Goal: Task Accomplishment & Management: Manage account settings

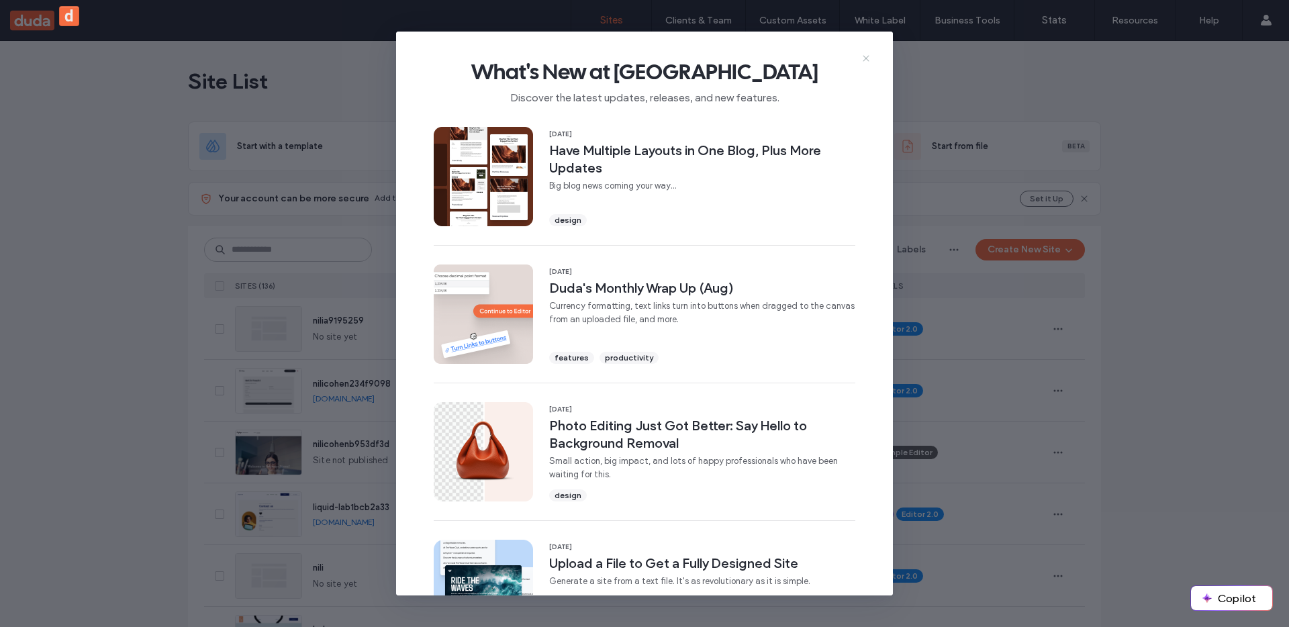
click at [860, 58] on div "What's New at Duda Discover the latest updates, releases, and new features. 11 …" at bounding box center [644, 314] width 497 height 565
click at [865, 58] on use at bounding box center [866, 58] width 6 height 6
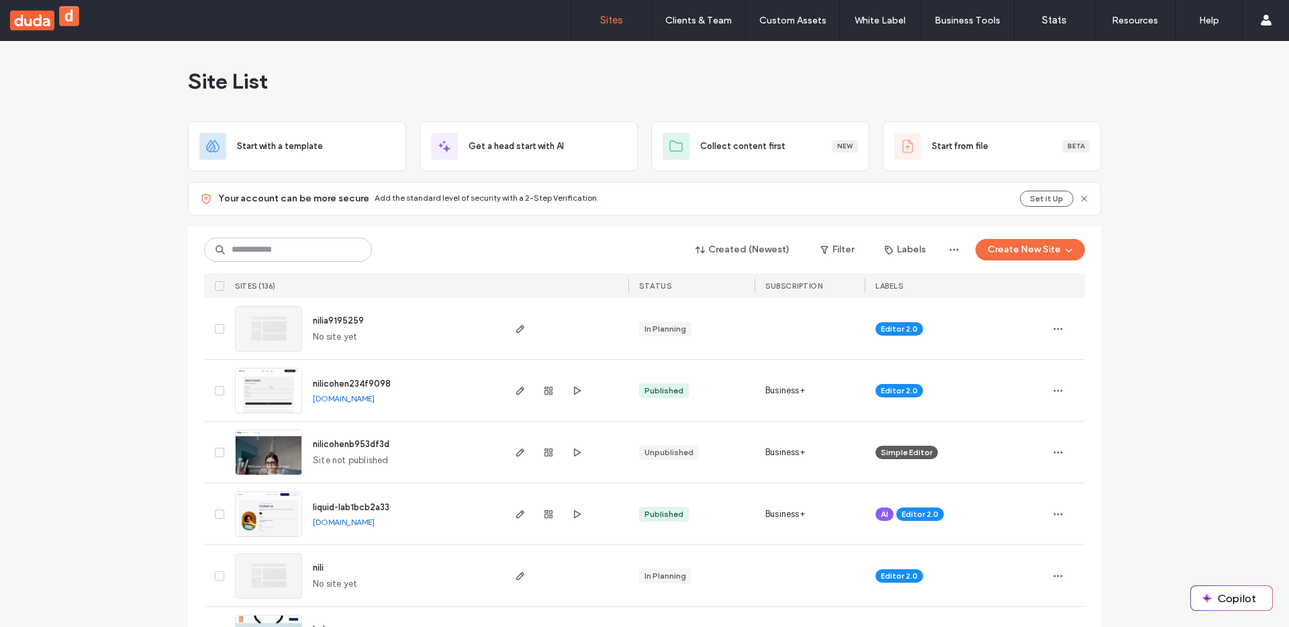
click at [520, 389] on icon "button" at bounding box center [520, 390] width 11 height 11
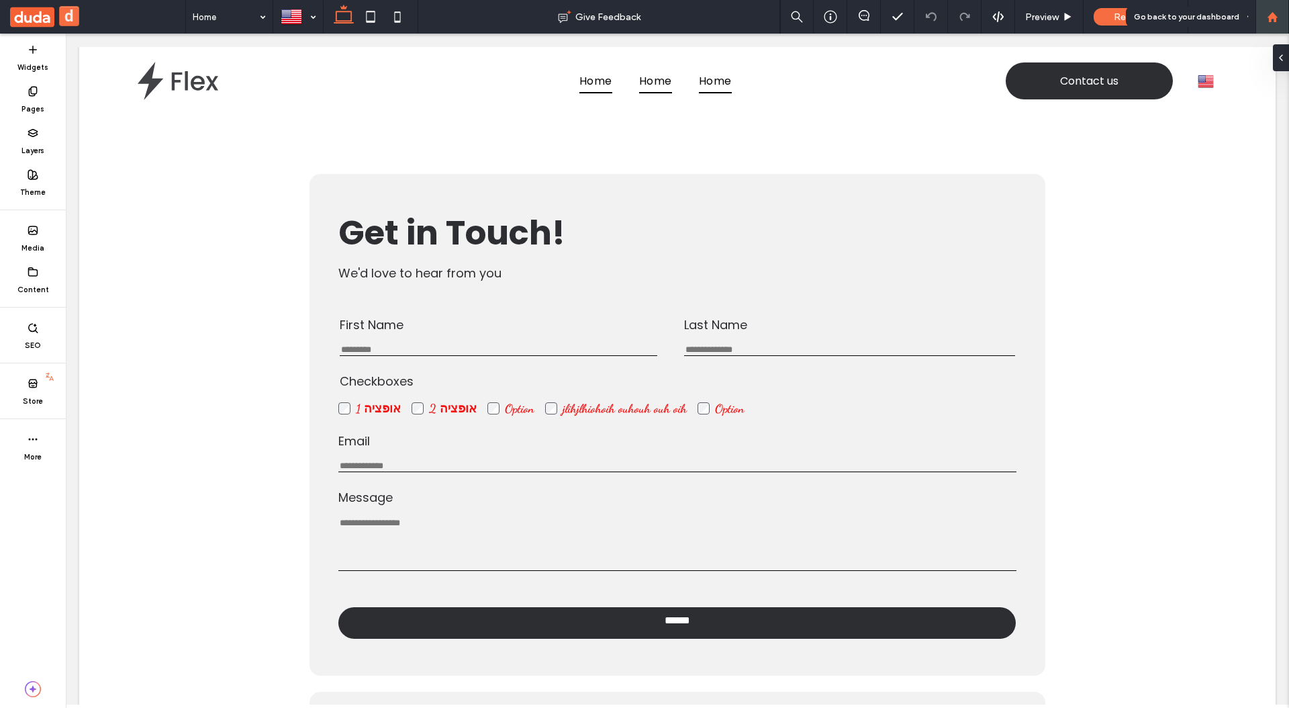
click at [1263, 11] on div at bounding box center [1272, 16] width 32 height 11
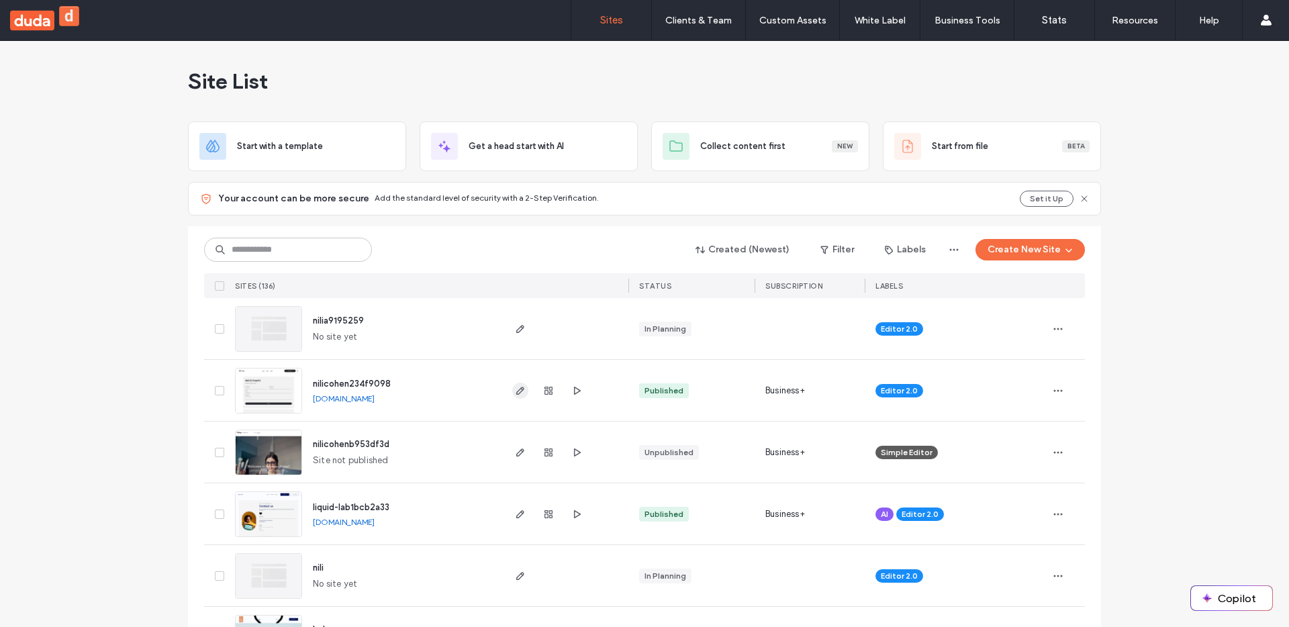
click at [515, 386] on icon "button" at bounding box center [520, 390] width 11 height 11
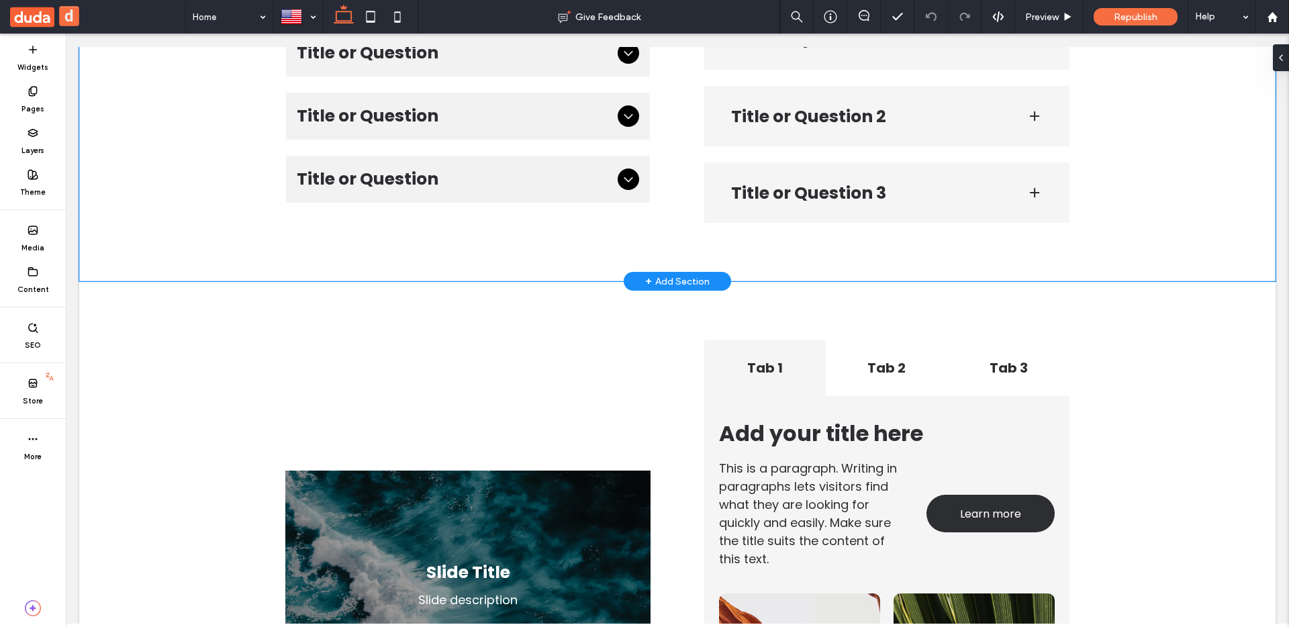
scroll to position [2915, 0]
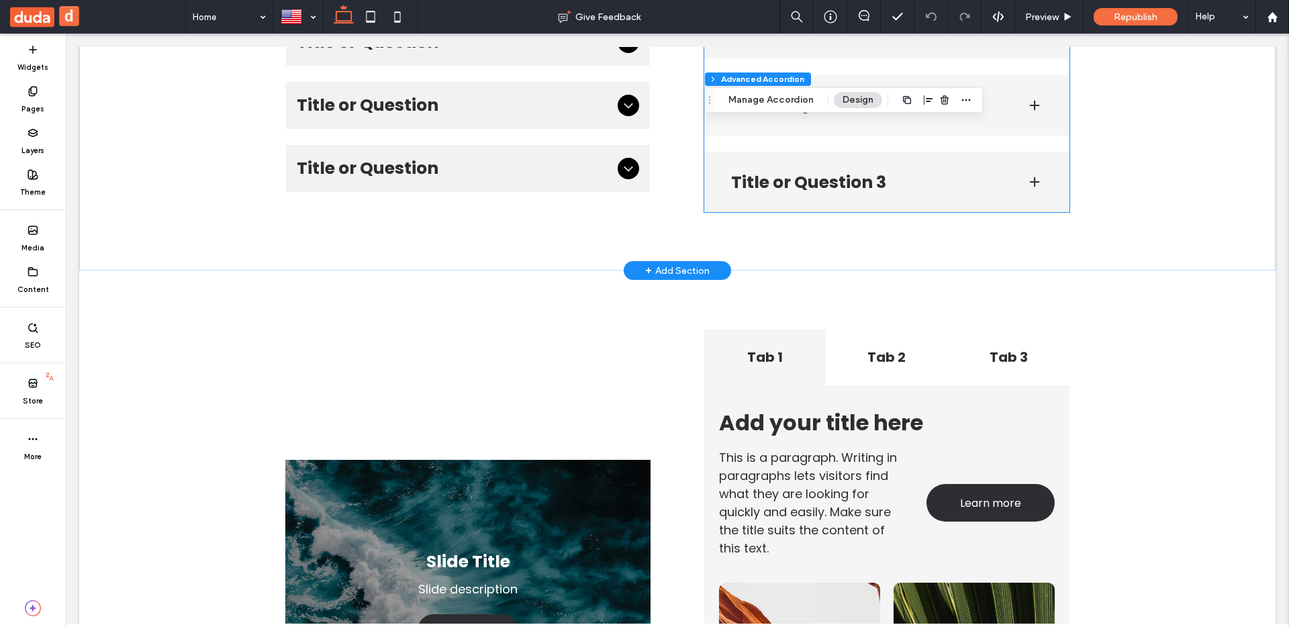
type input "***"
type input "**"
type input "****"
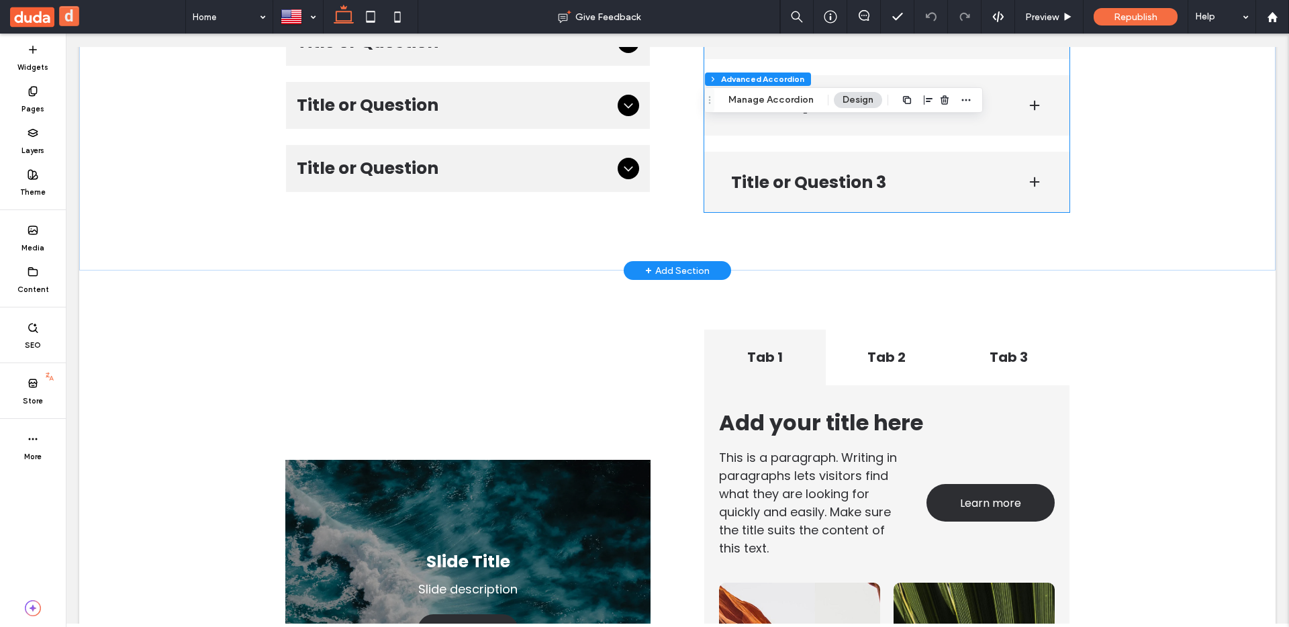
type input "*"
type input "**"
type input "****"
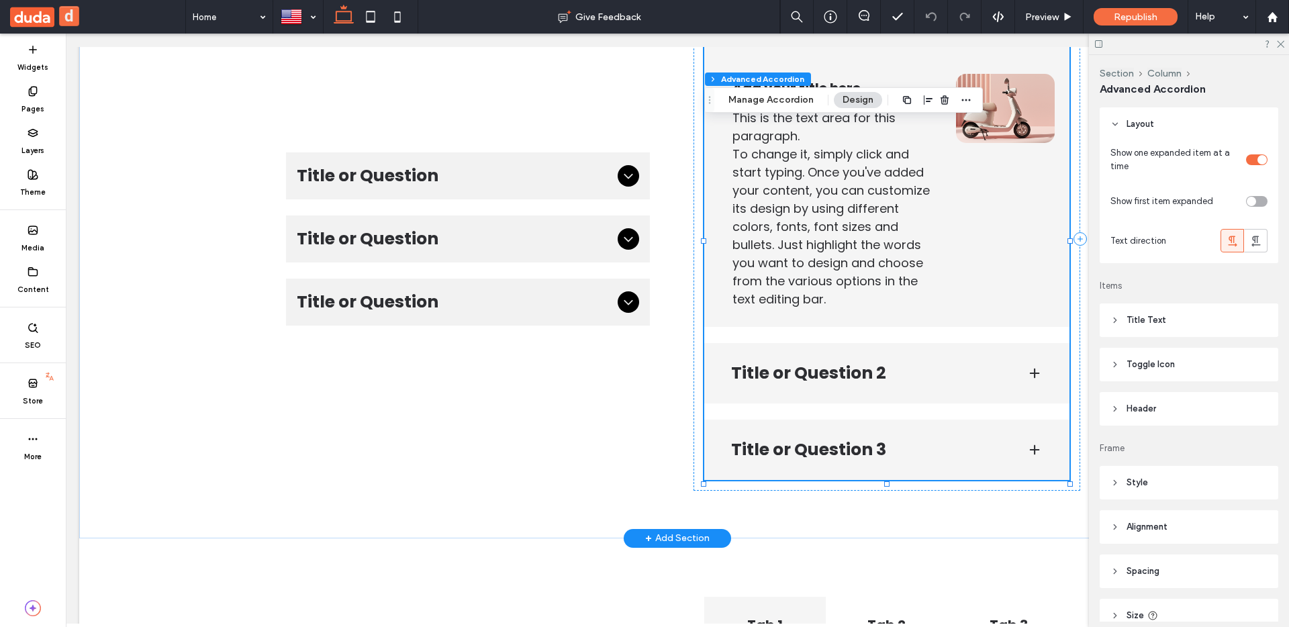
click at [1143, 482] on span "Style" at bounding box center [1137, 482] width 21 height 13
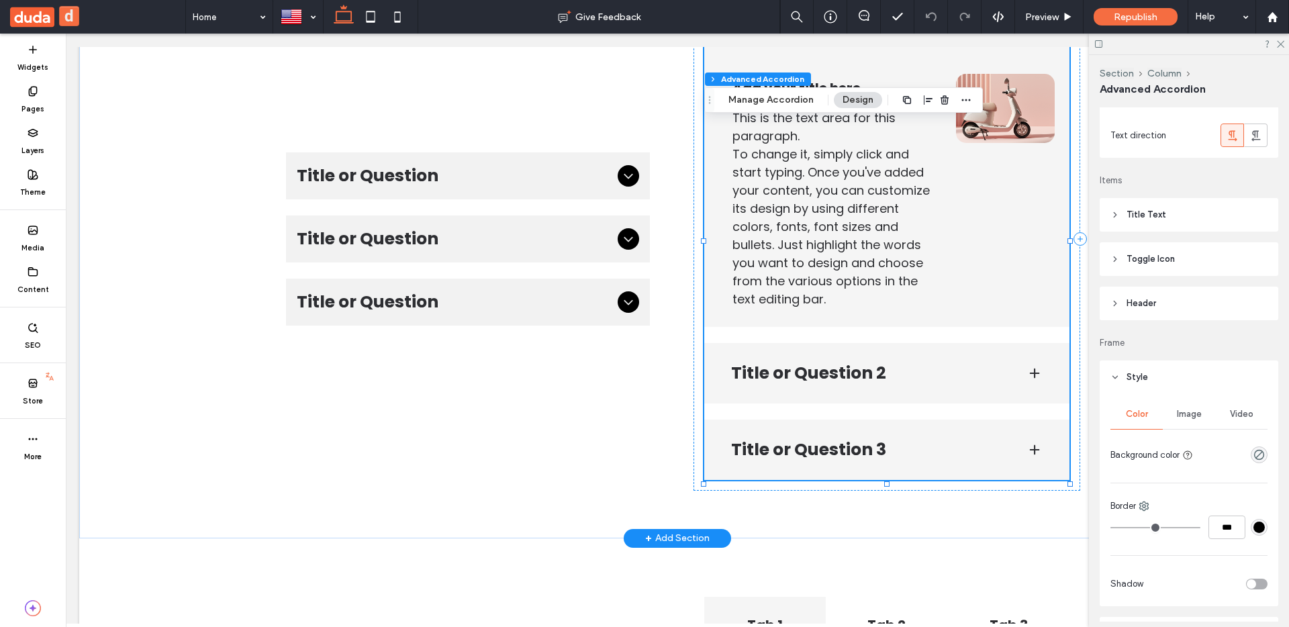
click at [1258, 449] on div "rgba(0, 0, 0, 0)" at bounding box center [1259, 455] width 17 height 17
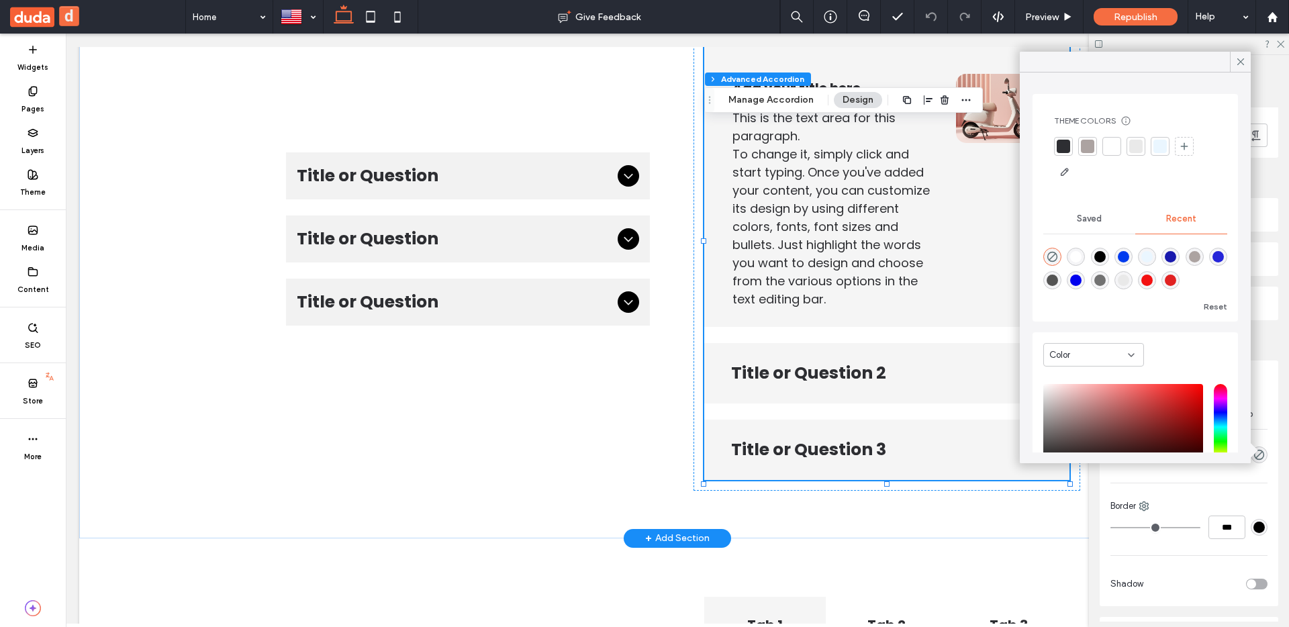
click at [1119, 261] on div "rgba(0, 59, 238, 1)" at bounding box center [1123, 256] width 11 height 11
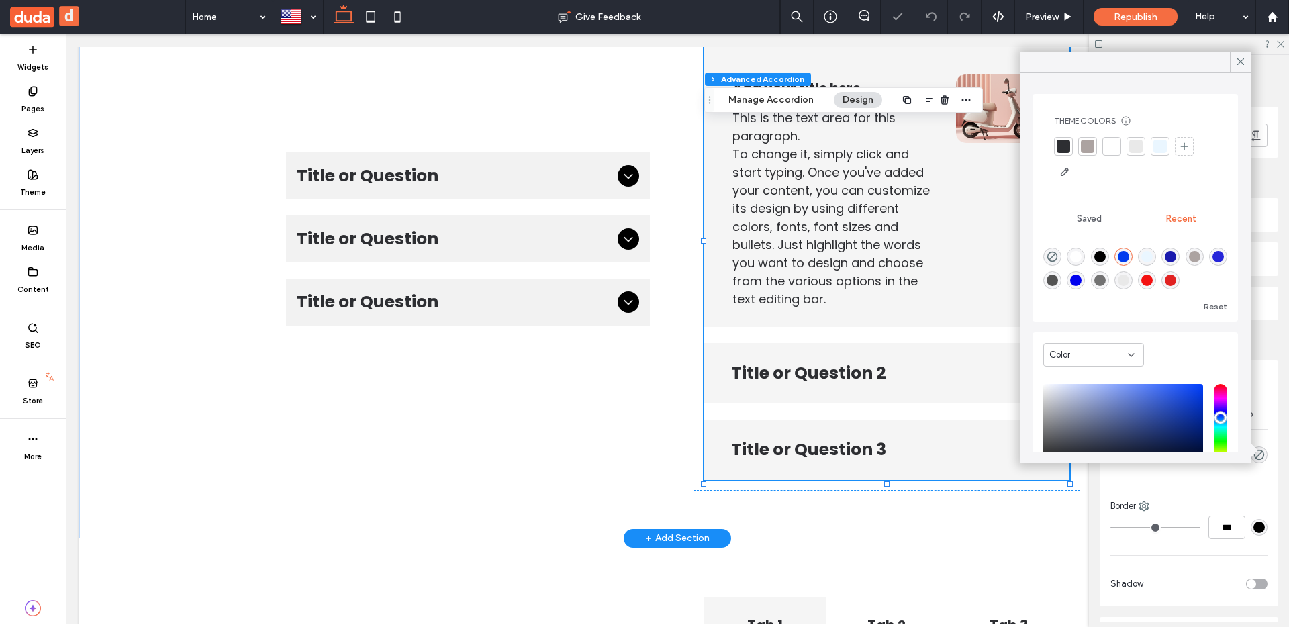
type input "*******"
type input "***"
type input "****"
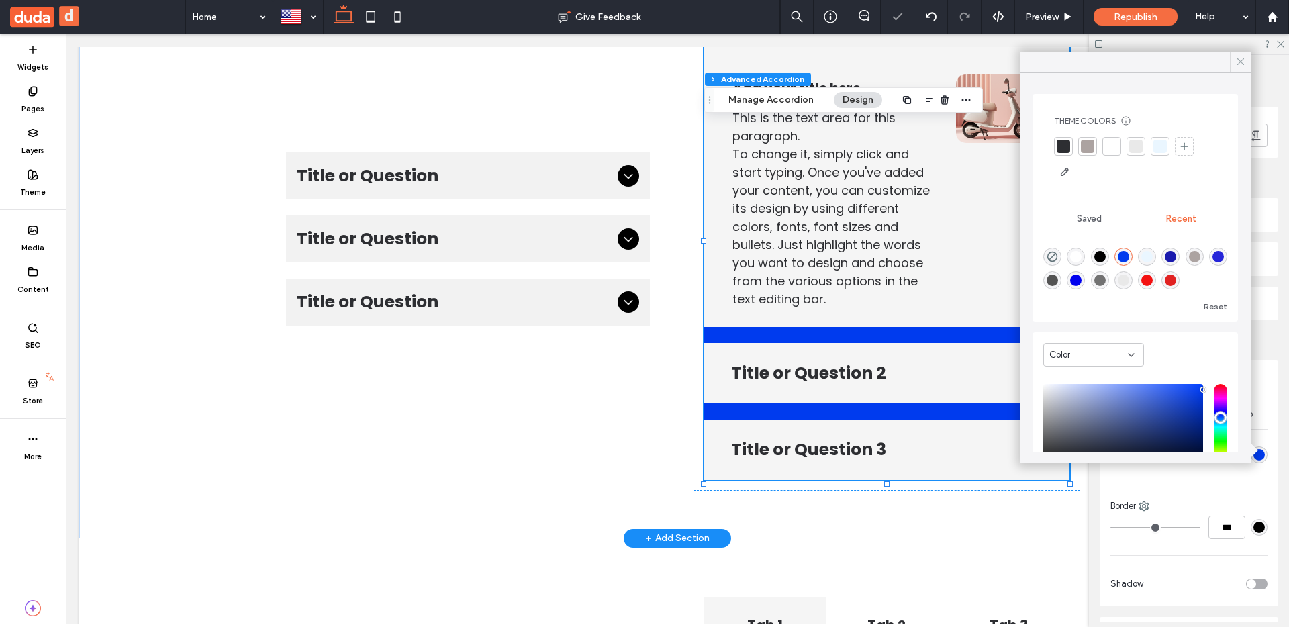
click at [1233, 60] on div at bounding box center [1240, 62] width 21 height 20
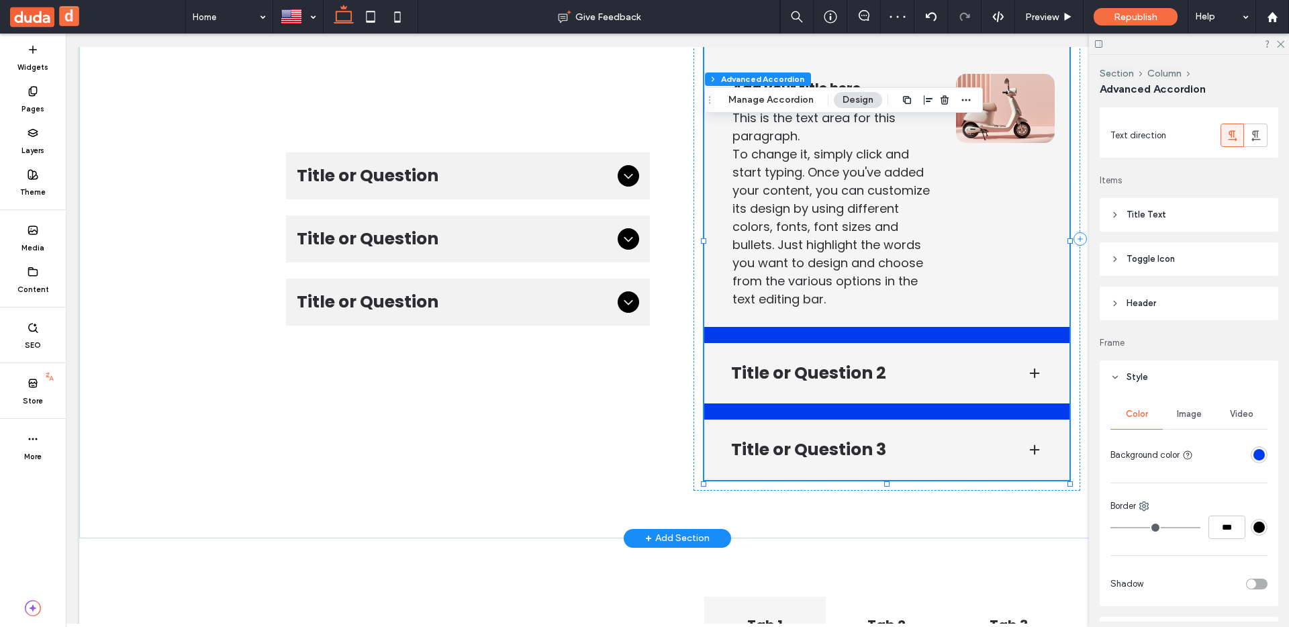
click at [1127, 381] on span "Style" at bounding box center [1137, 377] width 21 height 13
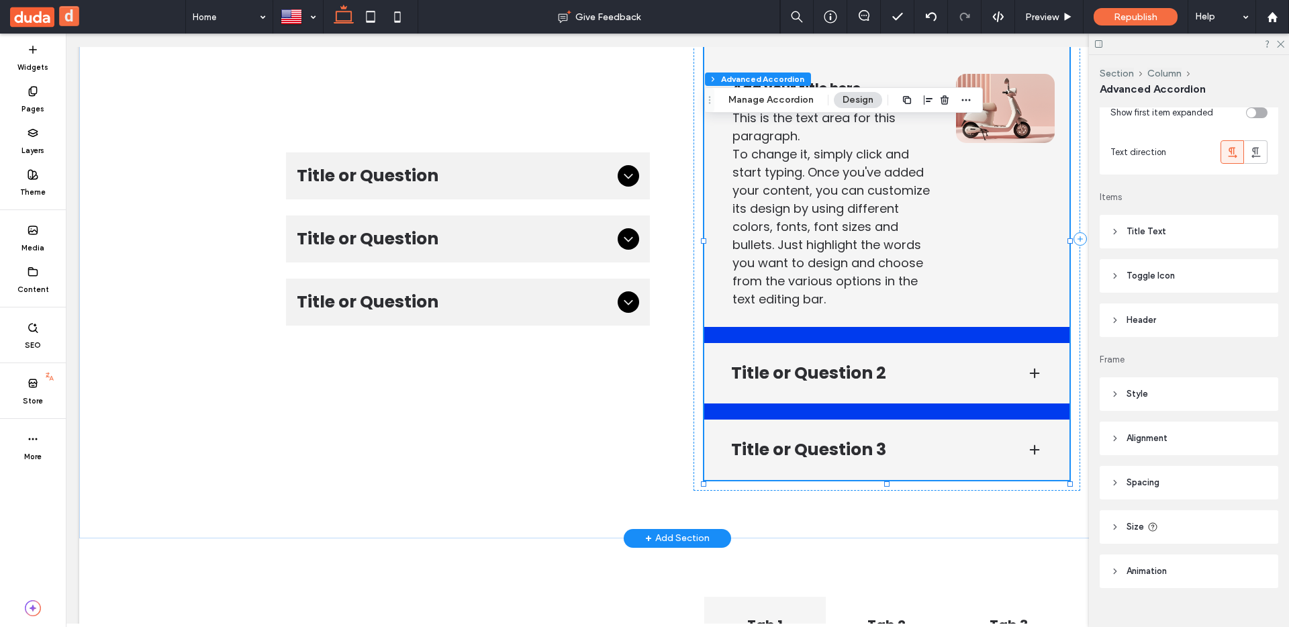
scroll to position [108, 0]
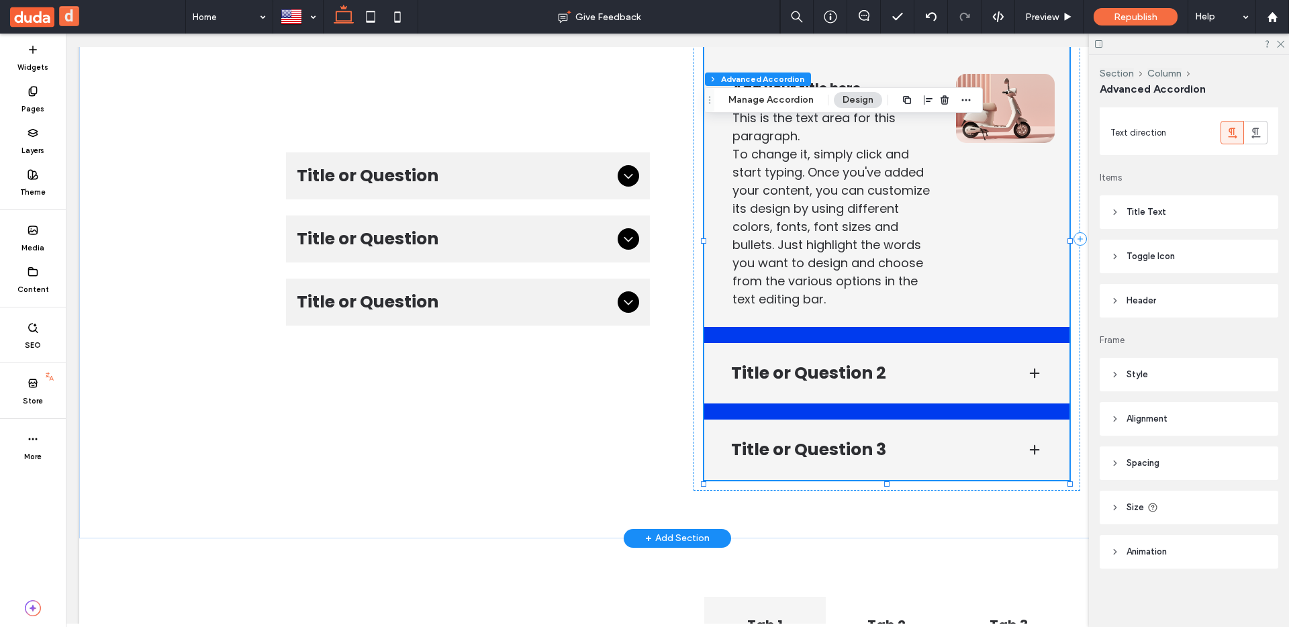
click at [1197, 366] on header "Style" at bounding box center [1189, 375] width 179 height 34
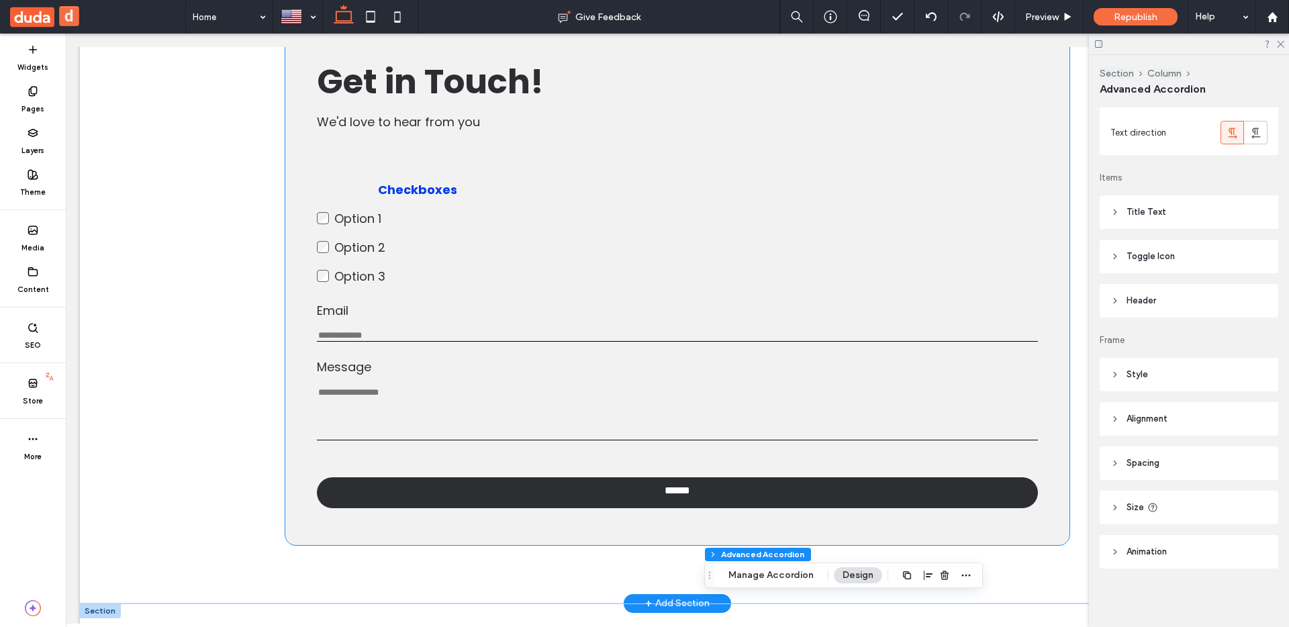
scroll to position [2223, 0]
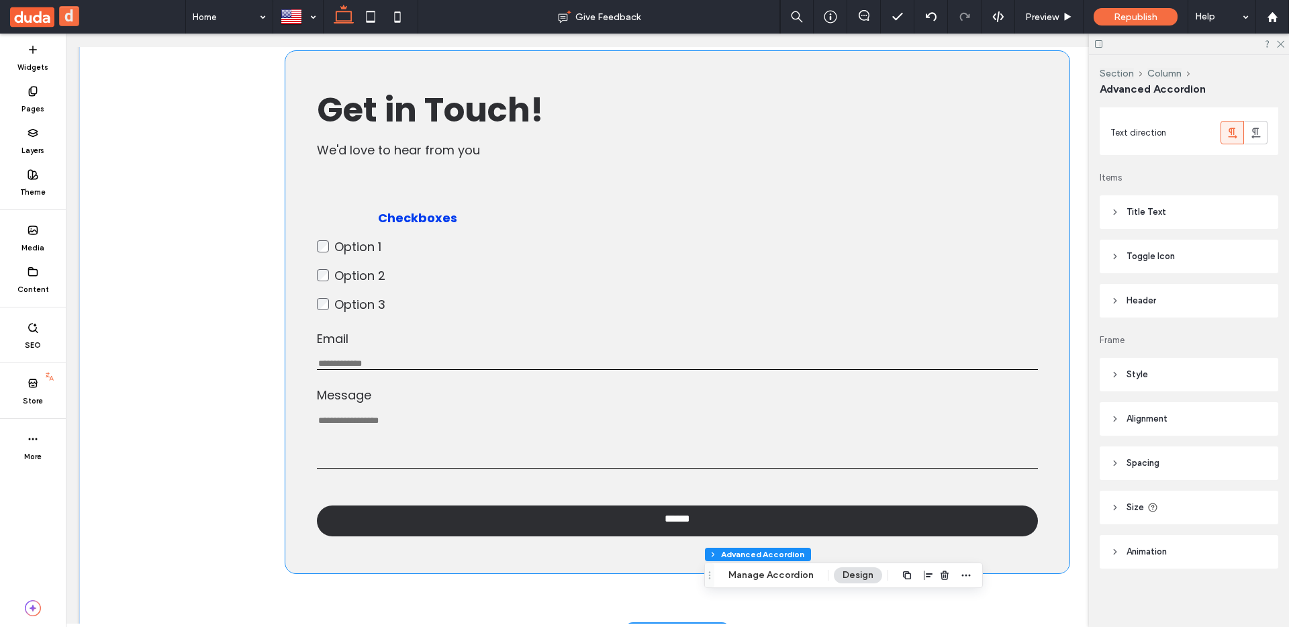
click at [749, 241] on div "Checkboxes Option 1 Option 2 Option 3 This is required Email Enter an email Use…" at bounding box center [678, 312] width 722 height 455
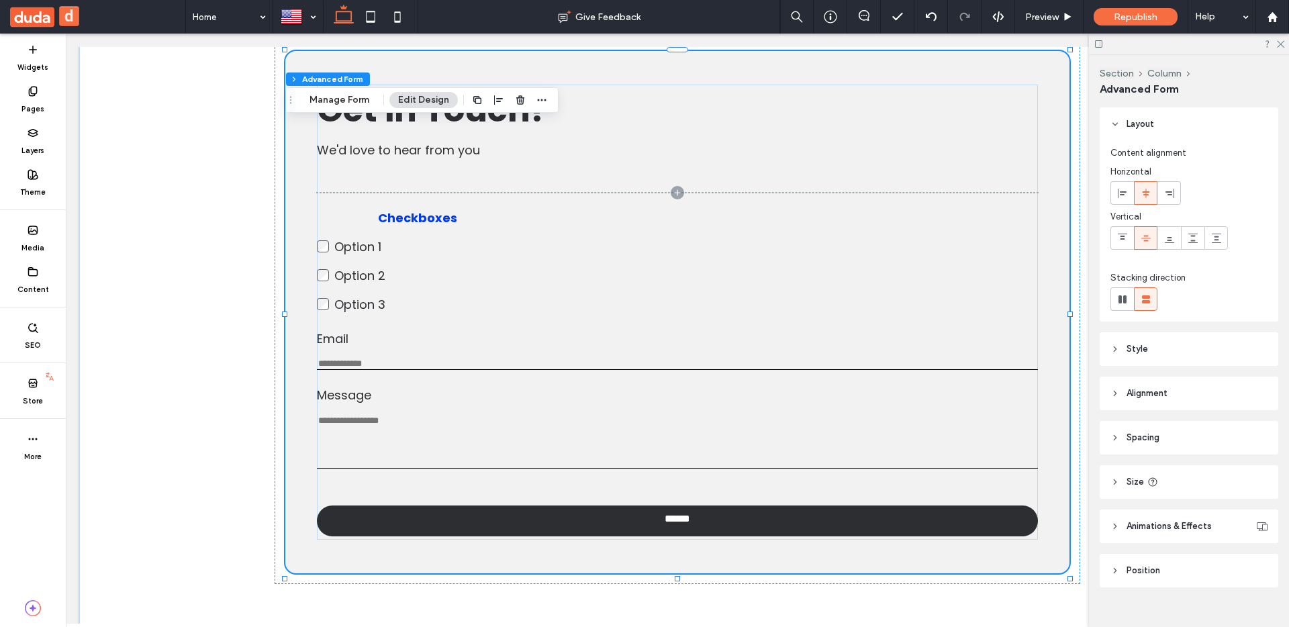
click at [1206, 344] on header "Style" at bounding box center [1189, 349] width 179 height 34
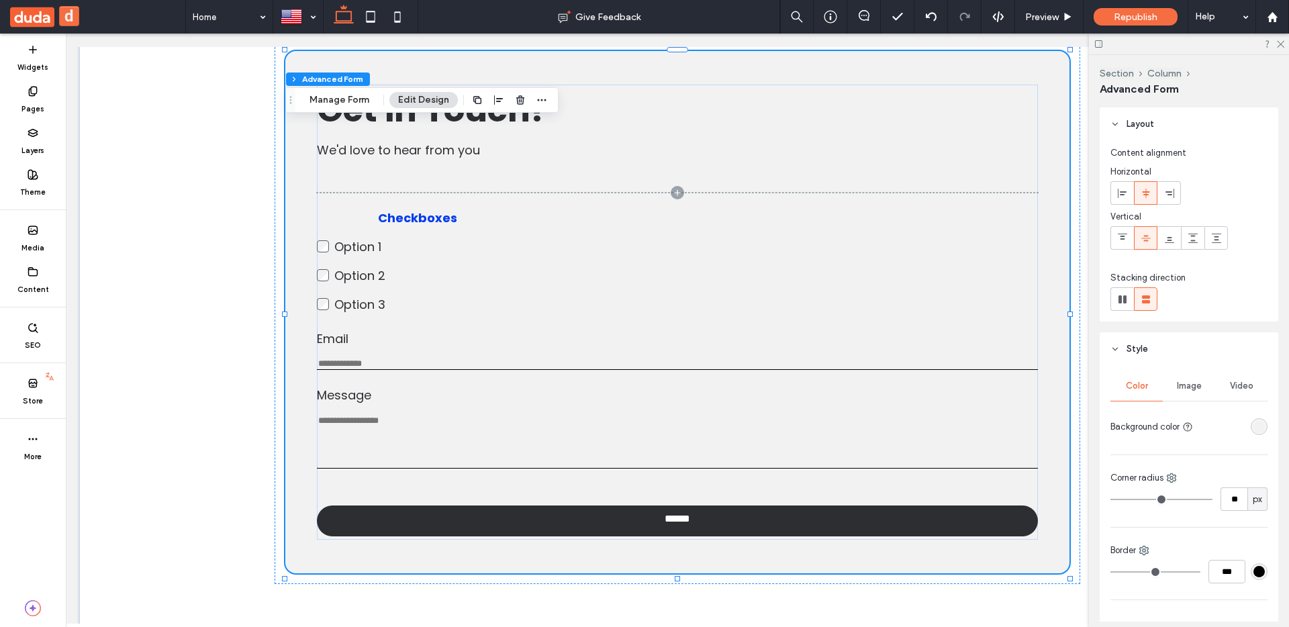
click at [1206, 344] on header "Style" at bounding box center [1189, 349] width 179 height 34
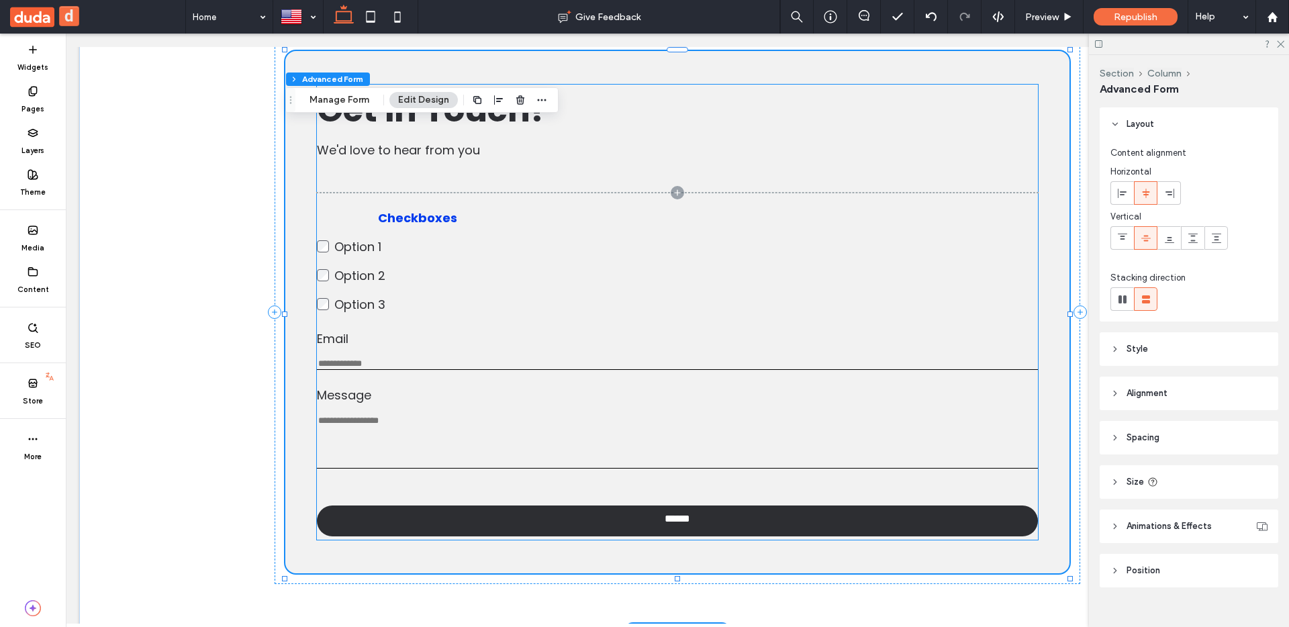
click at [671, 340] on div "Checkboxes Option 1 Option 2 Option 3 This is required Email Enter an email Use…" at bounding box center [678, 331] width 722 height 276
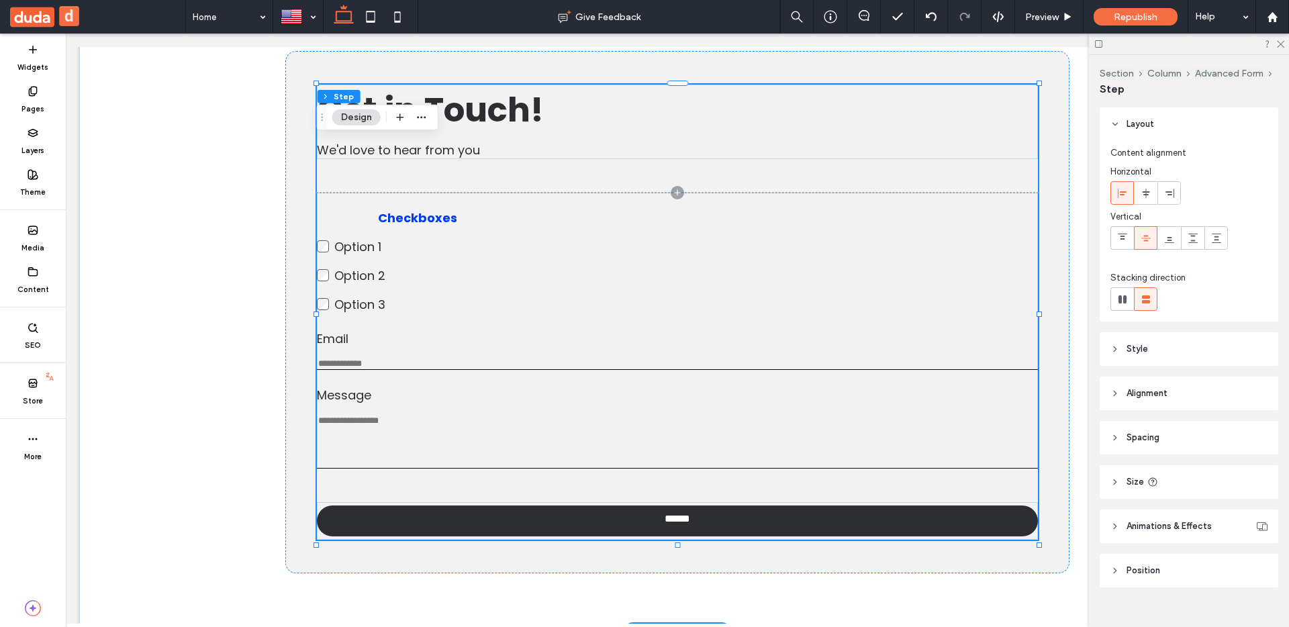
click at [562, 270] on div "Checkboxes Option 1 Option 2 Option 3 This is required Email Enter an email Use…" at bounding box center [678, 331] width 722 height 276
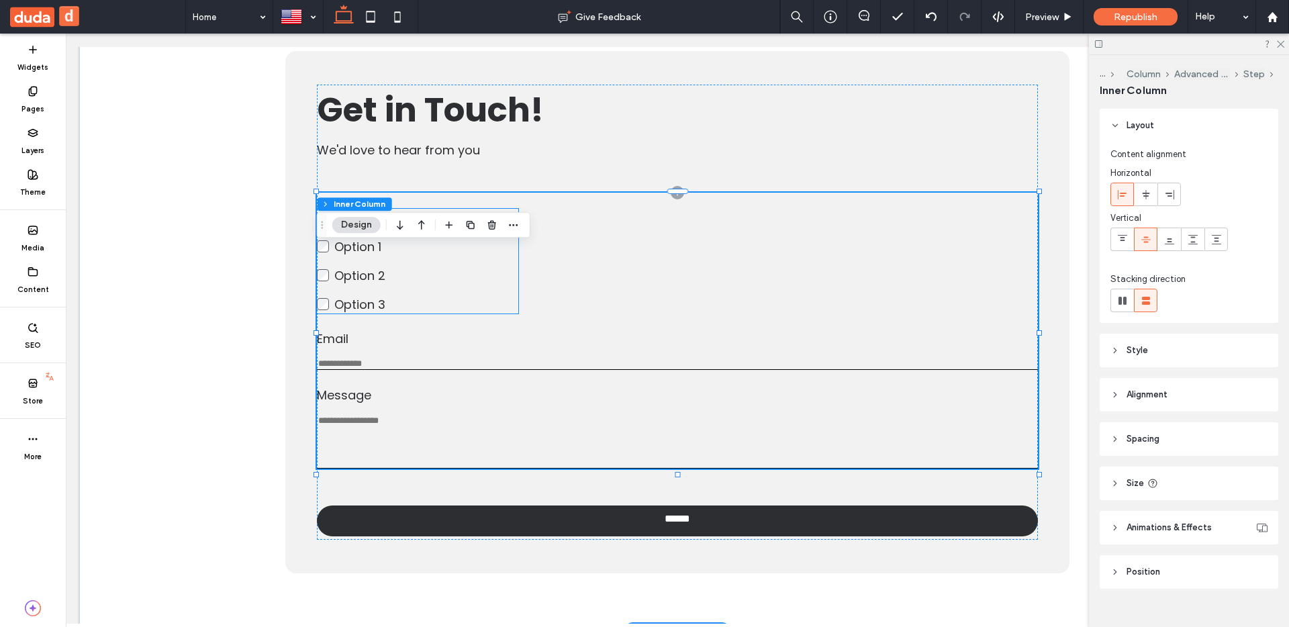
click at [455, 256] on label "Option 1" at bounding box center [426, 247] width 184 height 18
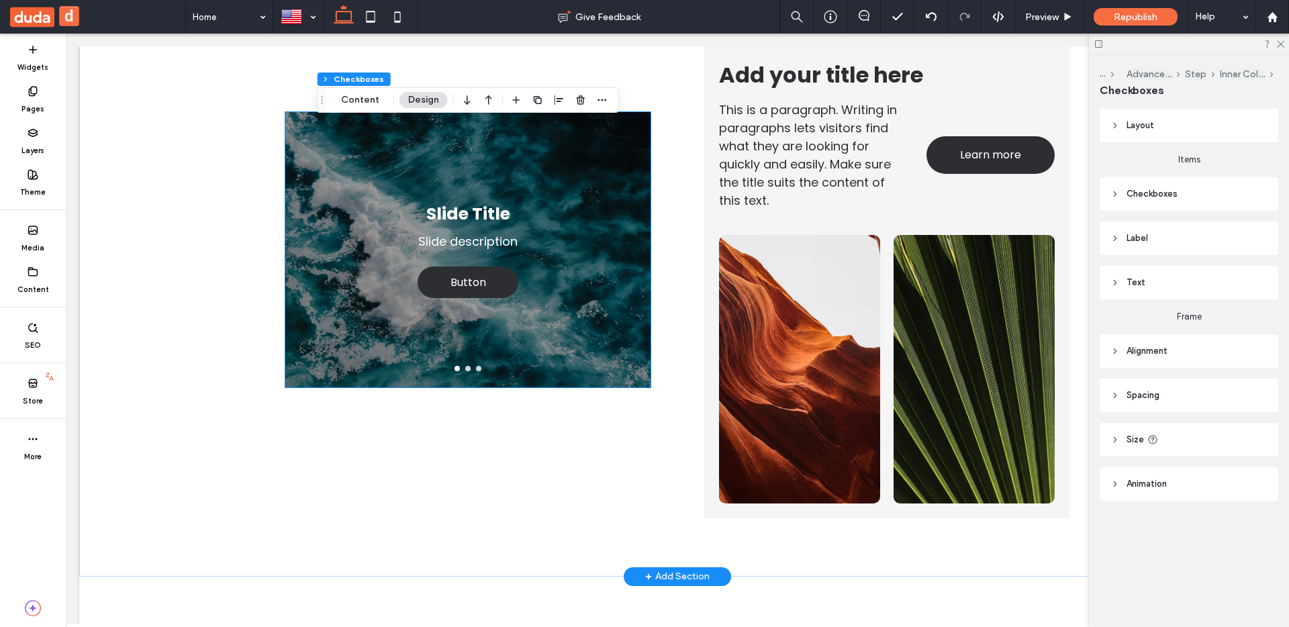
scroll to position [3624, 0]
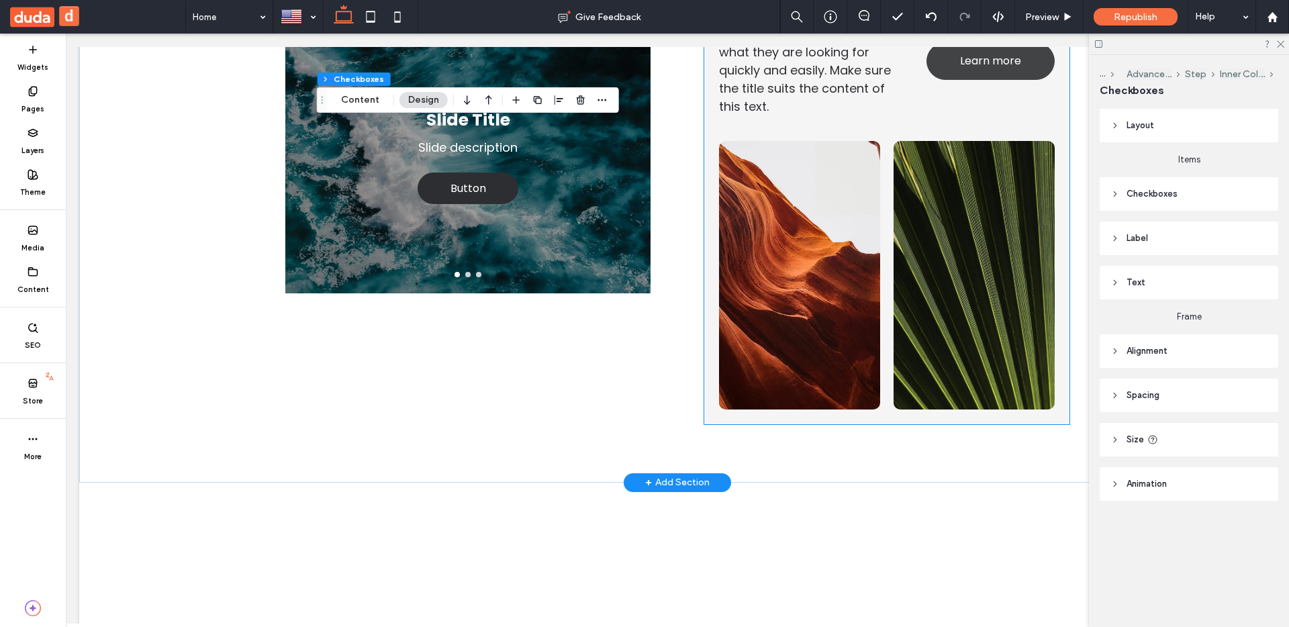
click at [936, 120] on div "This is a paragraph. Writing in paragraphs lets visitors find what they are loo…" at bounding box center [887, 61] width 336 height 117
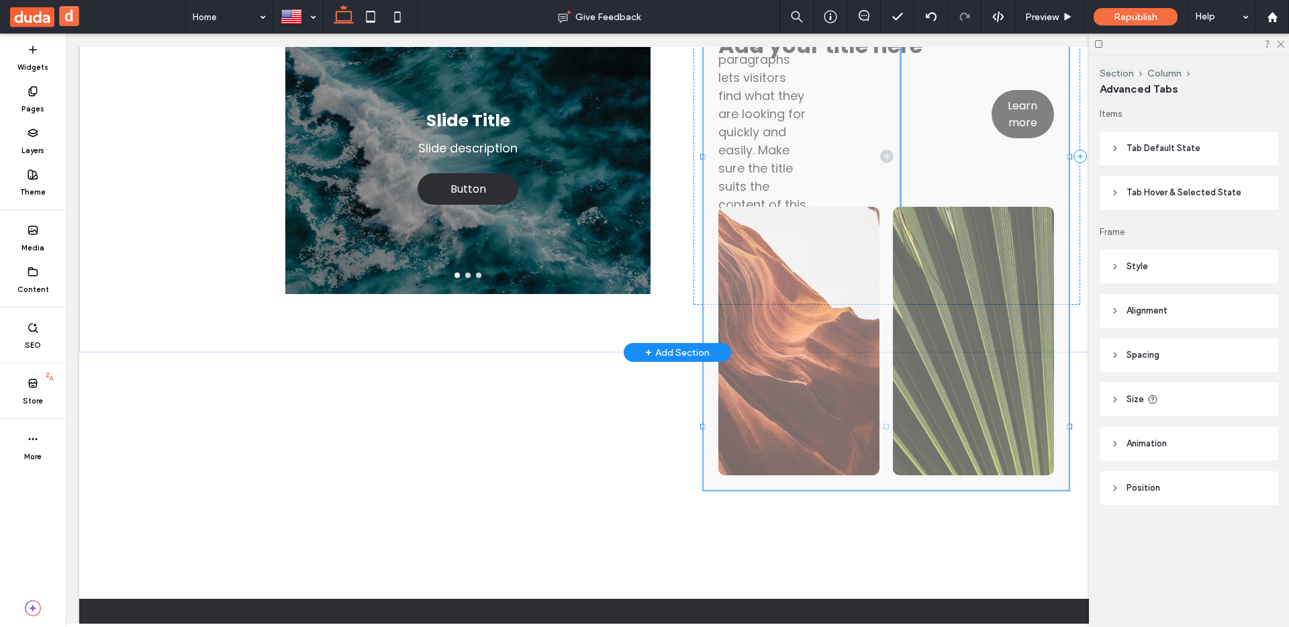
click at [936, 132] on div at bounding box center [901, 114] width 142 height 538
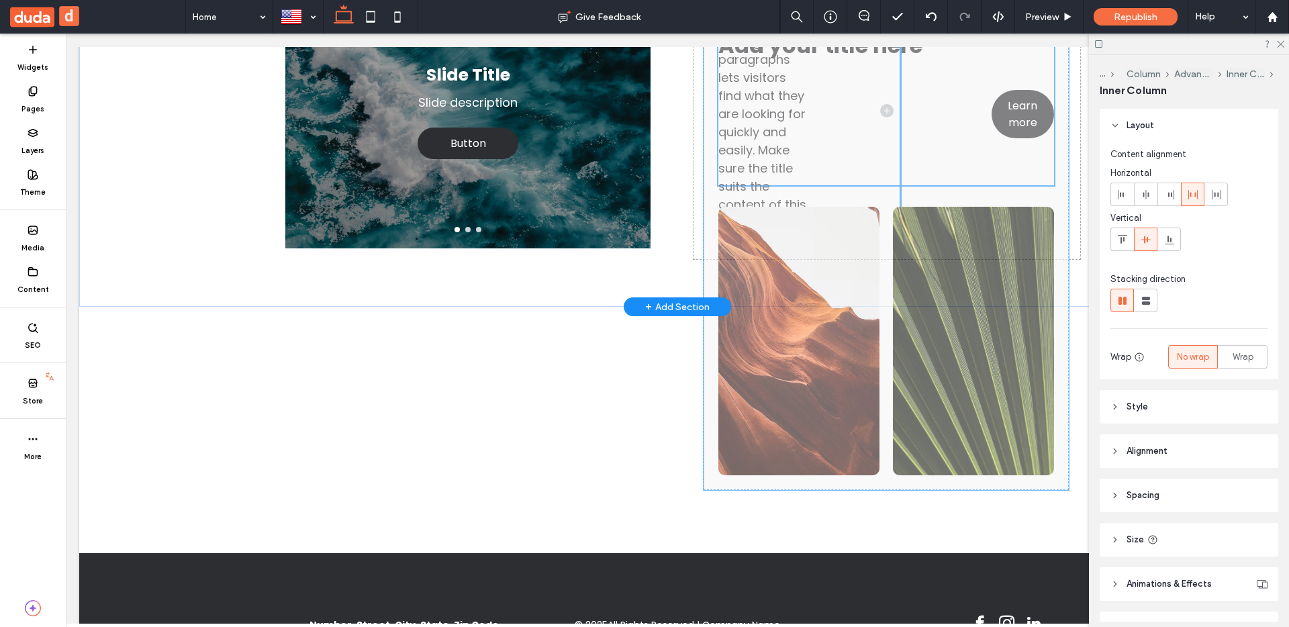
scroll to position [3680, 0]
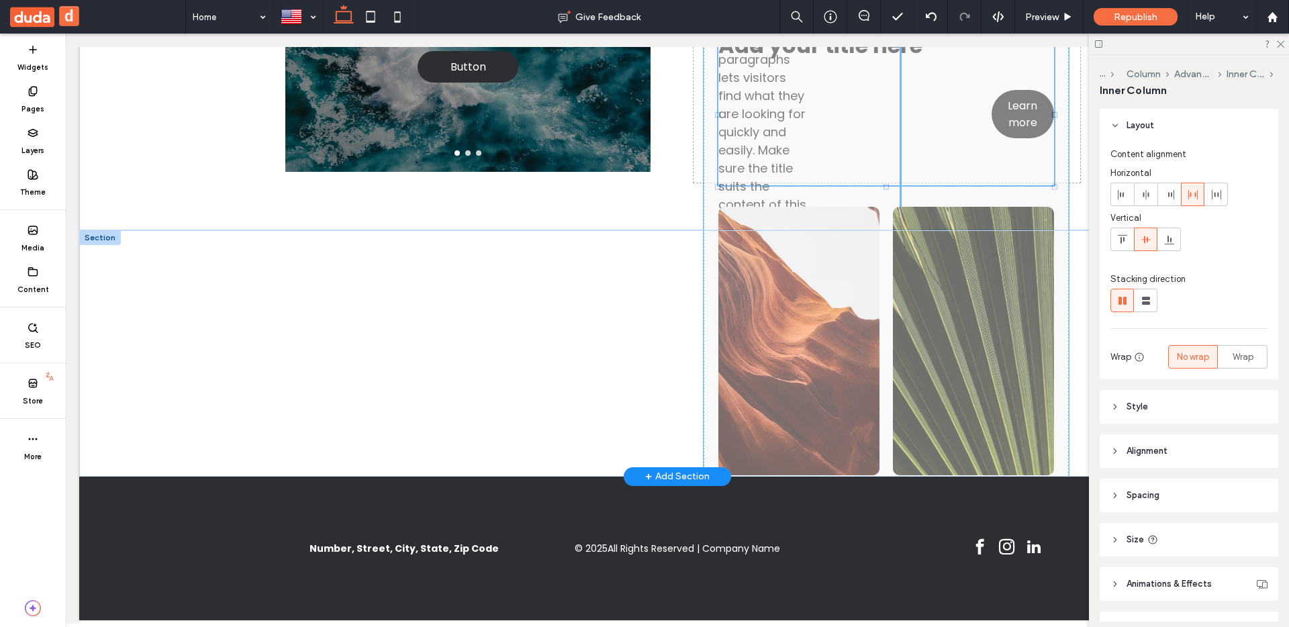
drag, startPoint x: 635, startPoint y: 446, endPoint x: 579, endPoint y: 384, distance: 83.2
click at [635, 446] on div at bounding box center [678, 353] width 806 height 246
drag, startPoint x: 251, startPoint y: 300, endPoint x: 334, endPoint y: 287, distance: 84.2
click at [251, 301] on div at bounding box center [677, 353] width 1197 height 246
click at [918, 10] on div at bounding box center [932, 17] width 34 height 34
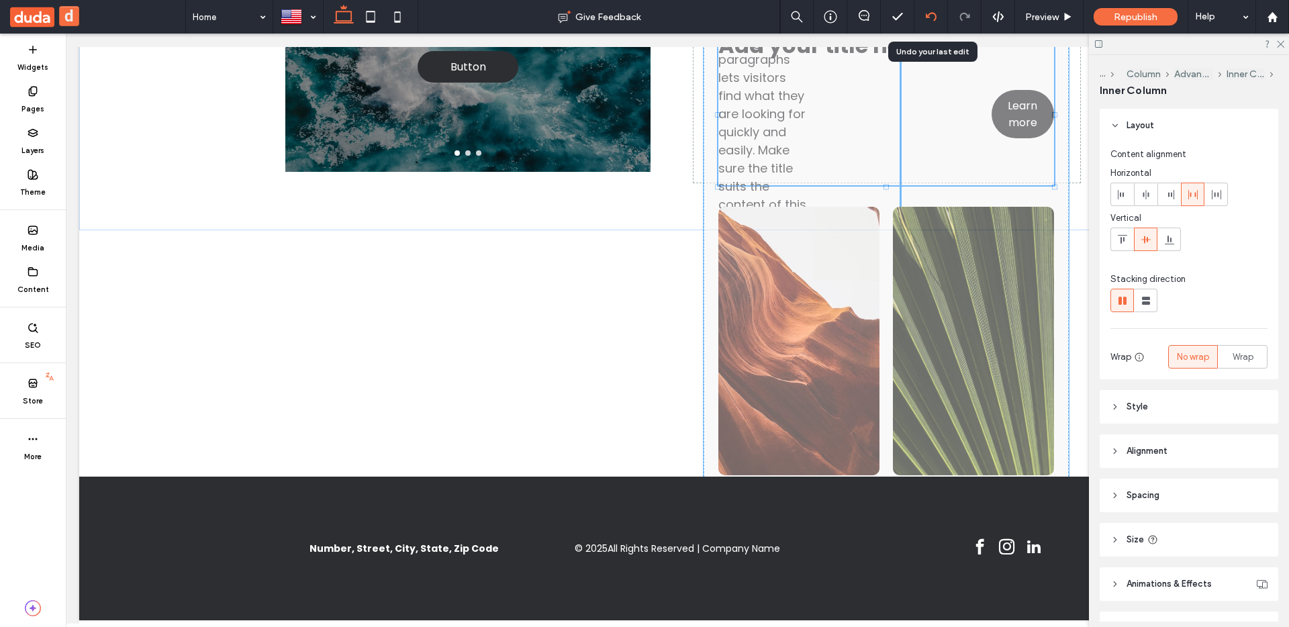
click at [928, 15] on use at bounding box center [930, 16] width 11 height 9
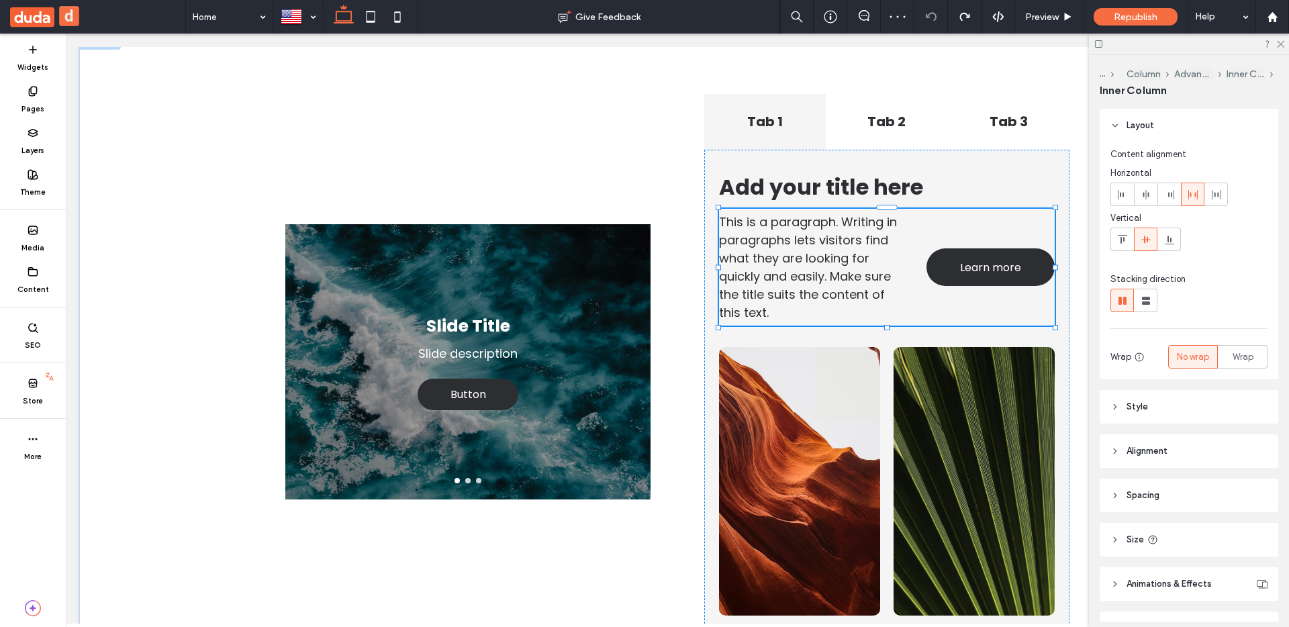
scroll to position [3205, 0]
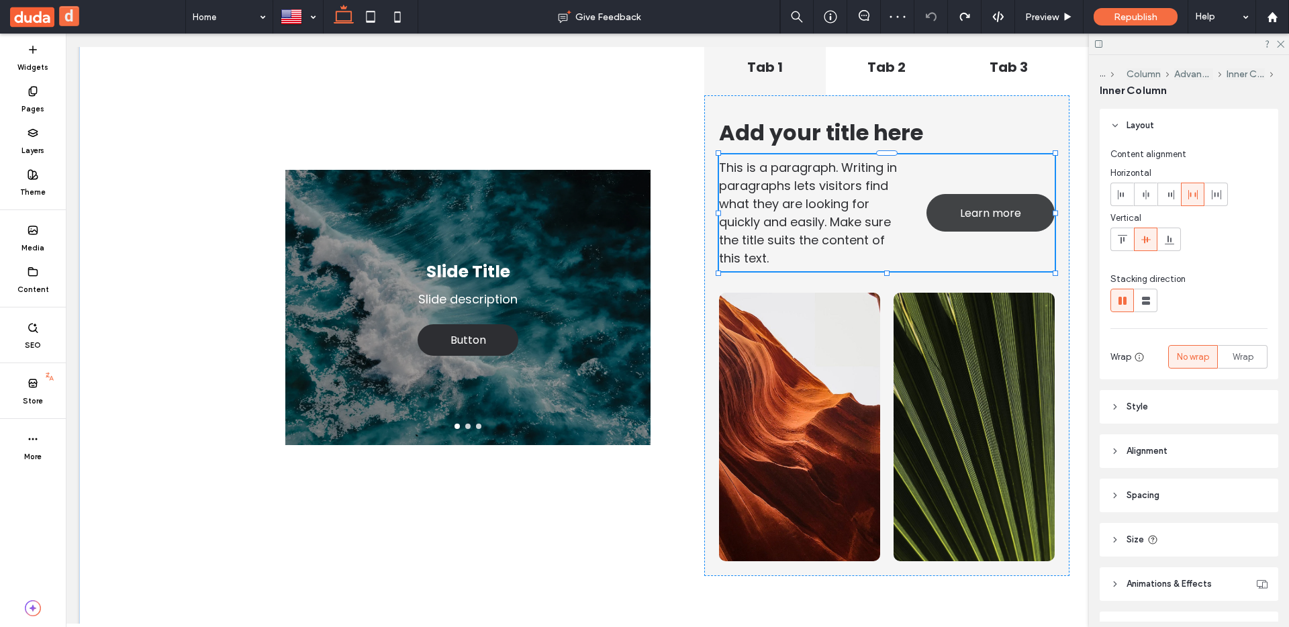
click at [944, 271] on div "This is a paragraph. Writing in paragraphs lets visitors find what they are loo…" at bounding box center [887, 212] width 336 height 117
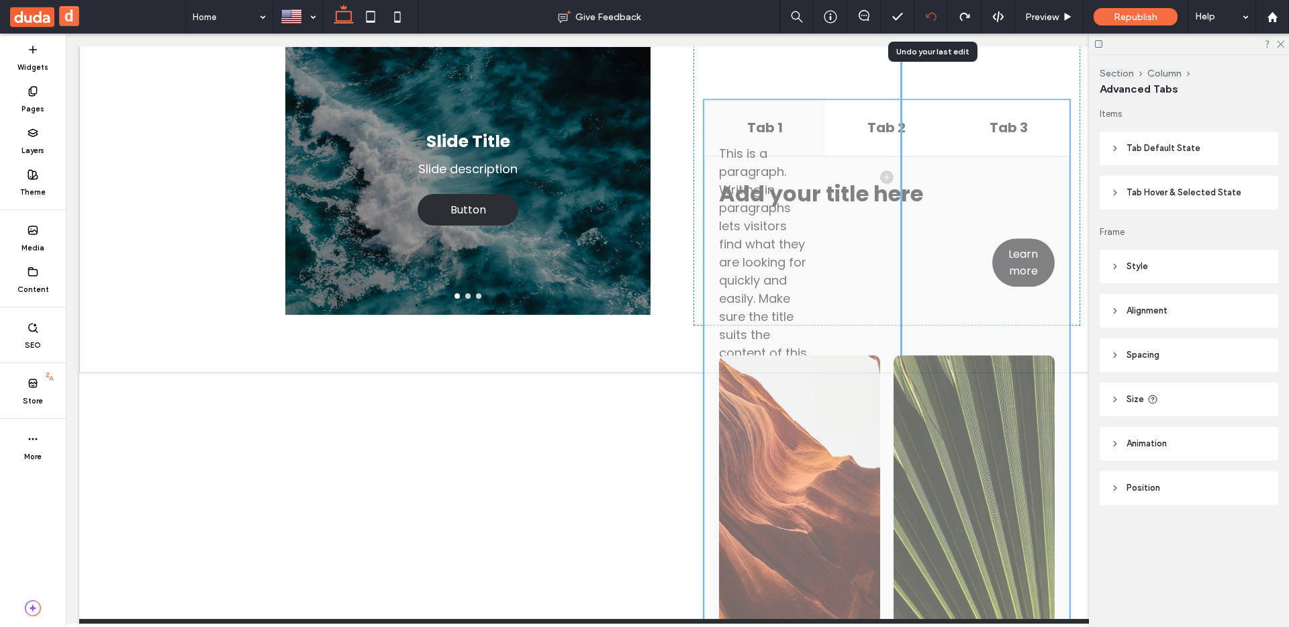
click at [940, 19] on div at bounding box center [931, 16] width 33 height 11
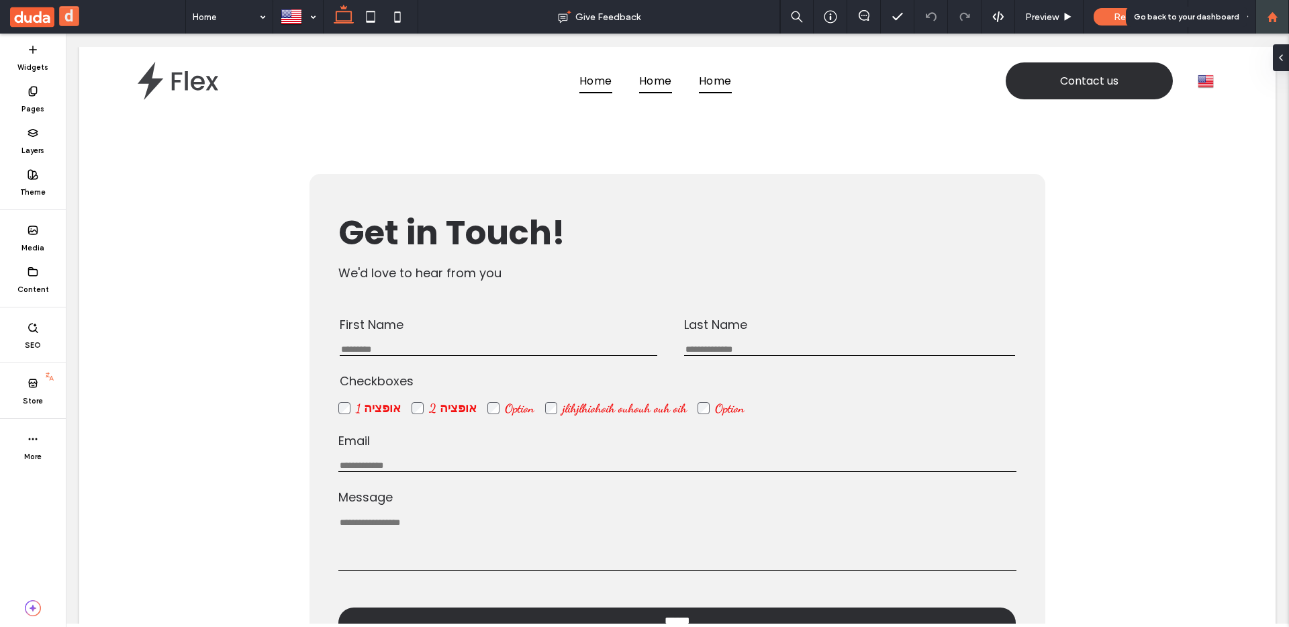
click use
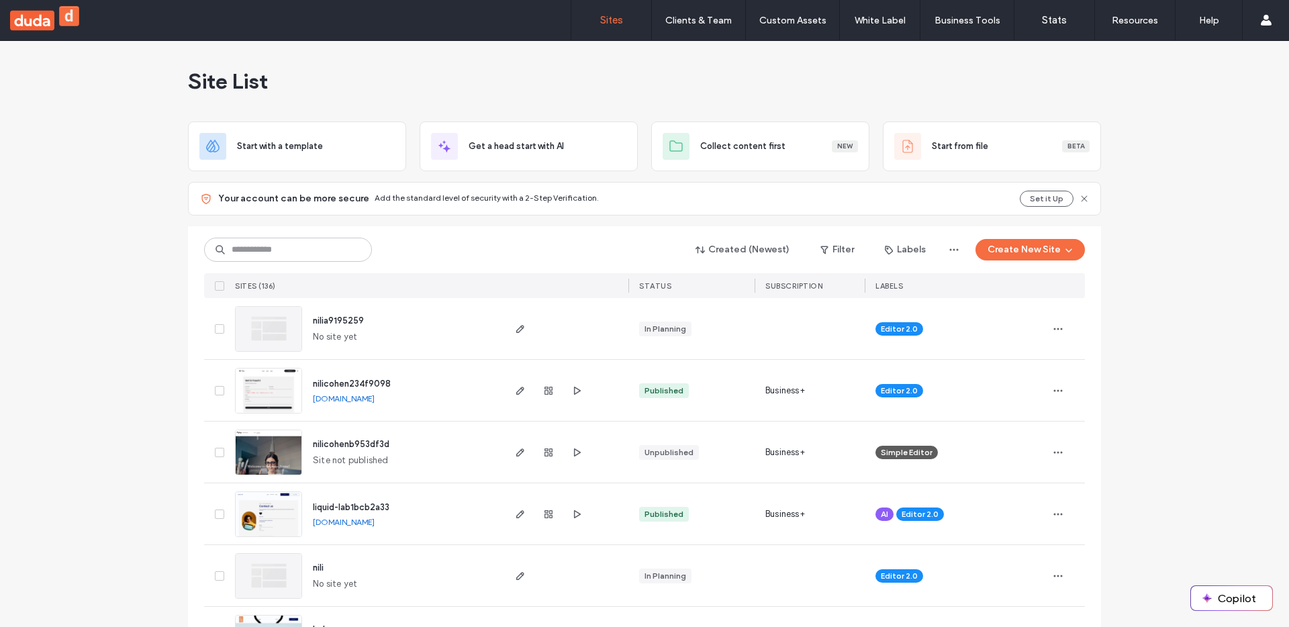
click at [518, 380] on div at bounding box center [548, 390] width 73 height 61
click at [515, 385] on icon "button" at bounding box center [520, 390] width 11 height 11
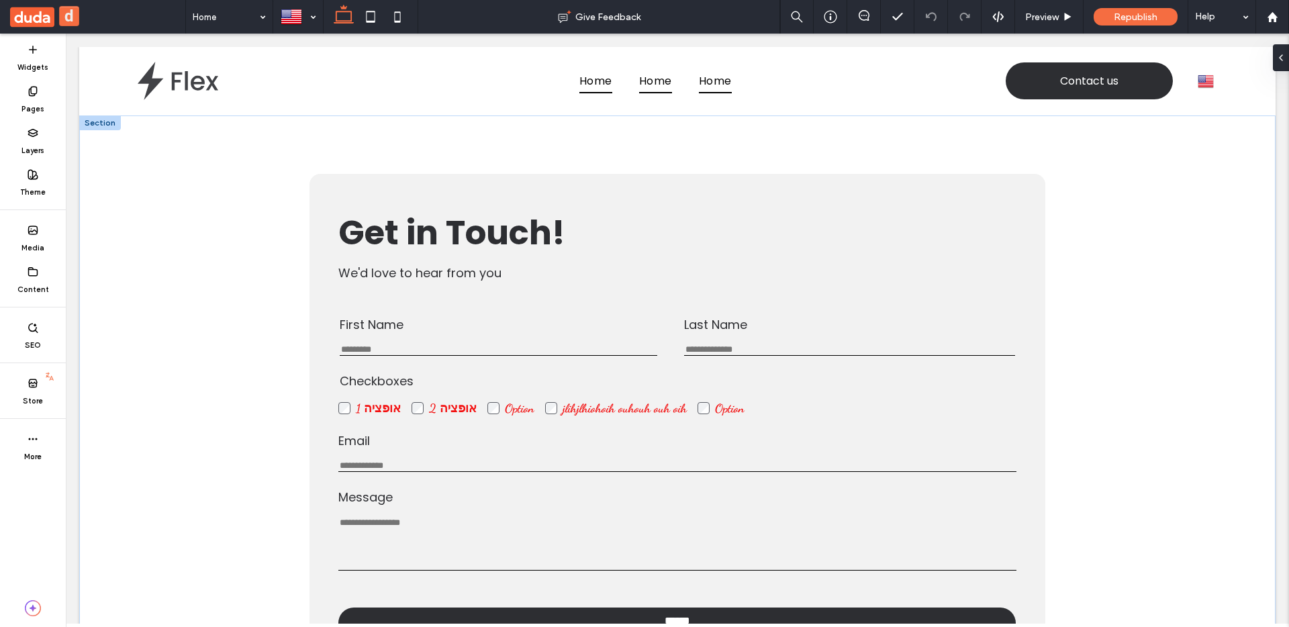
scroll to position [83, 0]
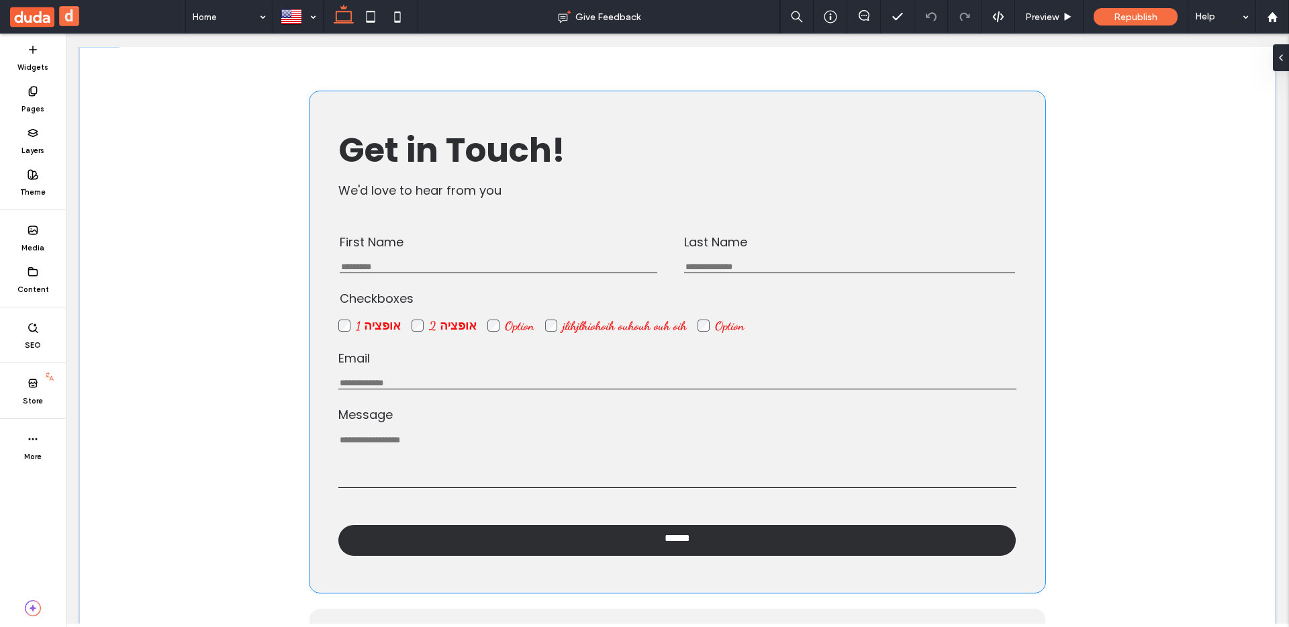
click at [729, 189] on p "We'd love to hear from you" at bounding box center [676, 190] width 677 height 18
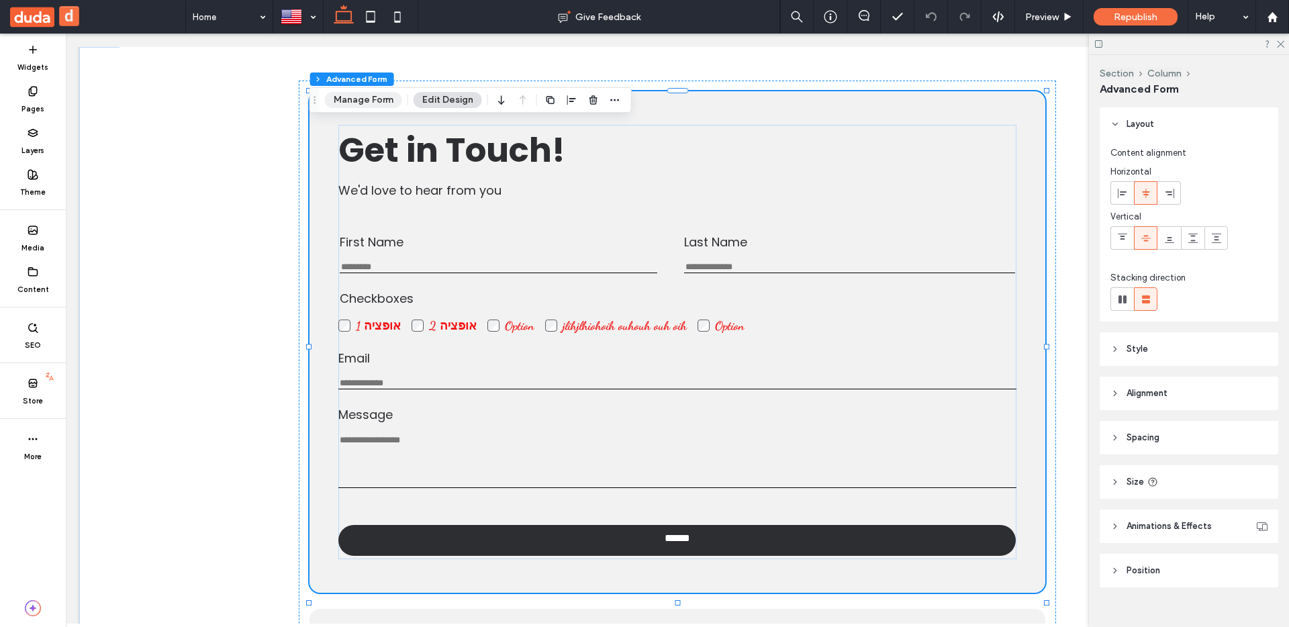
click at [389, 100] on button "Manage Form" at bounding box center [363, 100] width 77 height 16
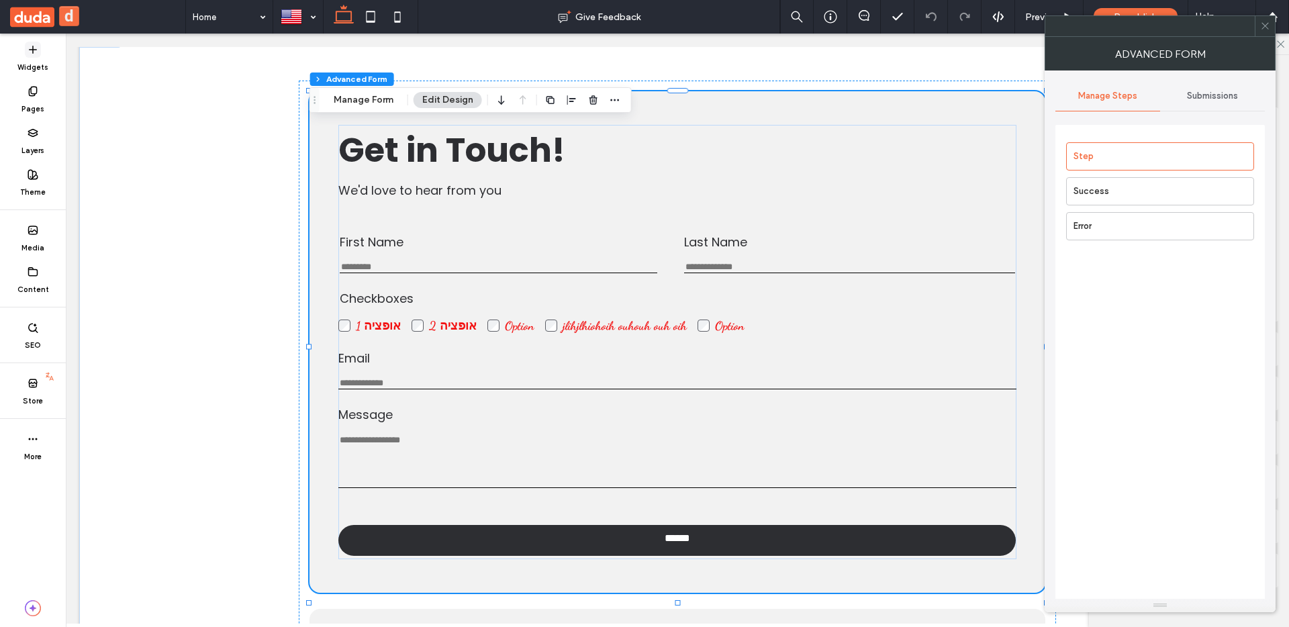
click at [28, 46] on icon at bounding box center [33, 49] width 11 height 11
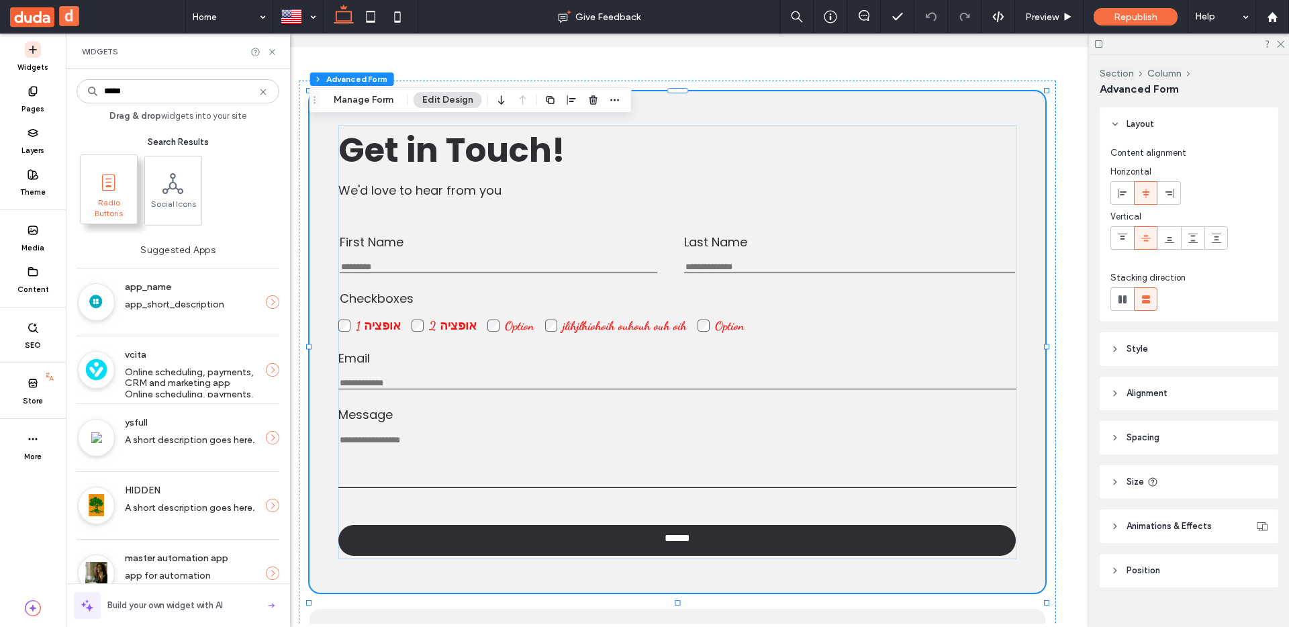
type input "*****"
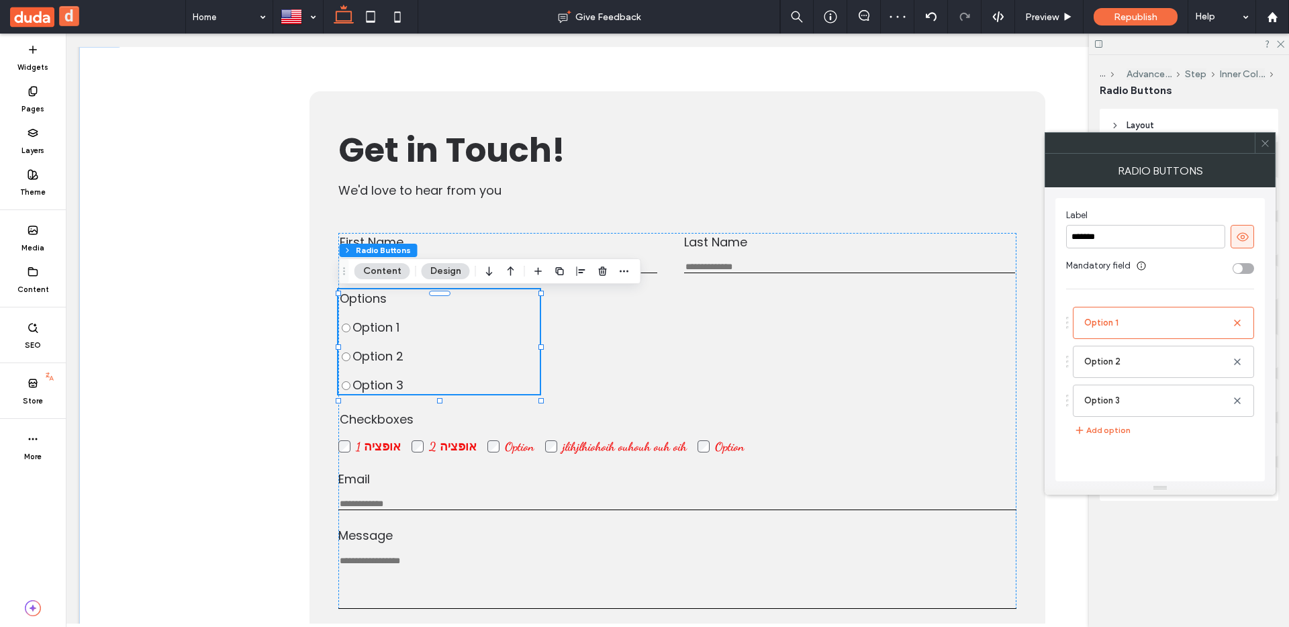
click at [1246, 270] on div "toggle" at bounding box center [1243, 268] width 21 height 11
click at [1261, 150] on span at bounding box center [1265, 143] width 10 height 20
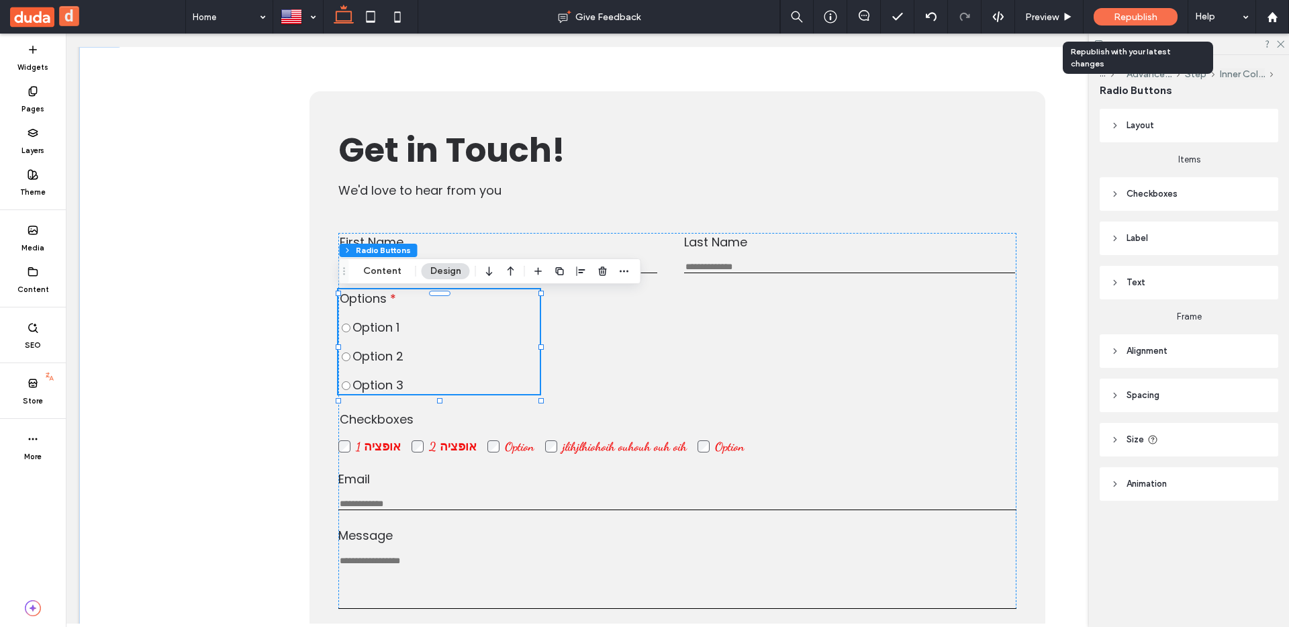
click at [1103, 21] on div "Republish" at bounding box center [1136, 16] width 84 height 17
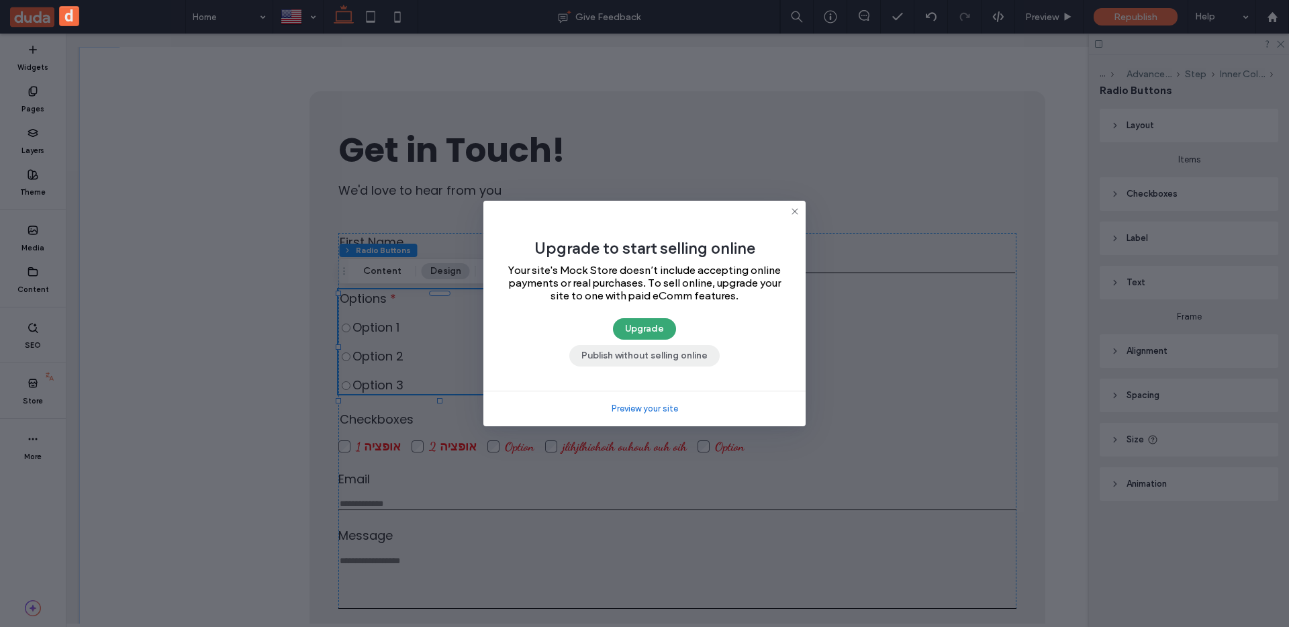
click at [700, 362] on button "Publish without selling online" at bounding box center [644, 355] width 150 height 21
